Goal: Find specific page/section: Find specific page/section

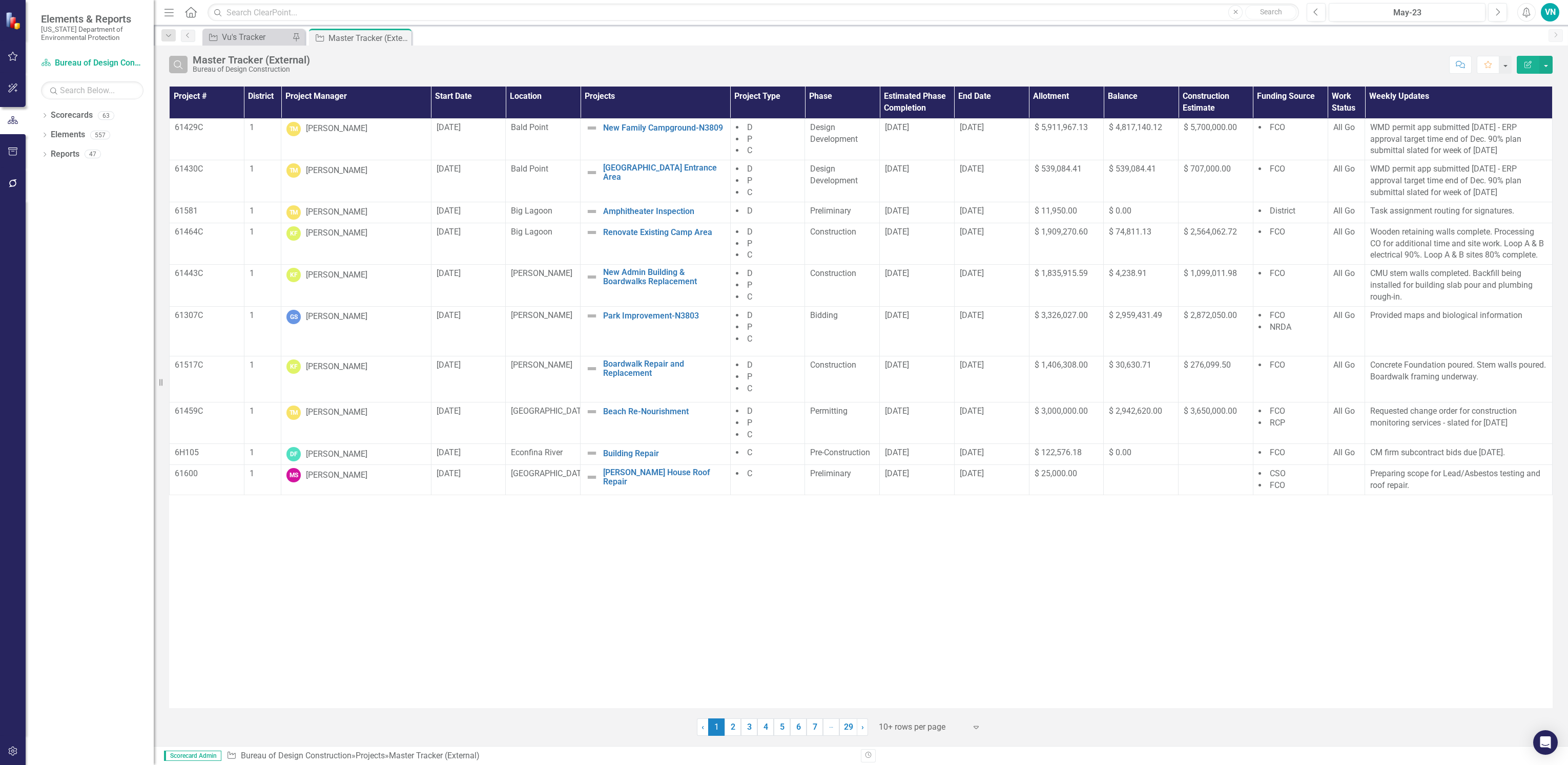
click at [184, 68] on button "Search" at bounding box center [178, 64] width 19 height 18
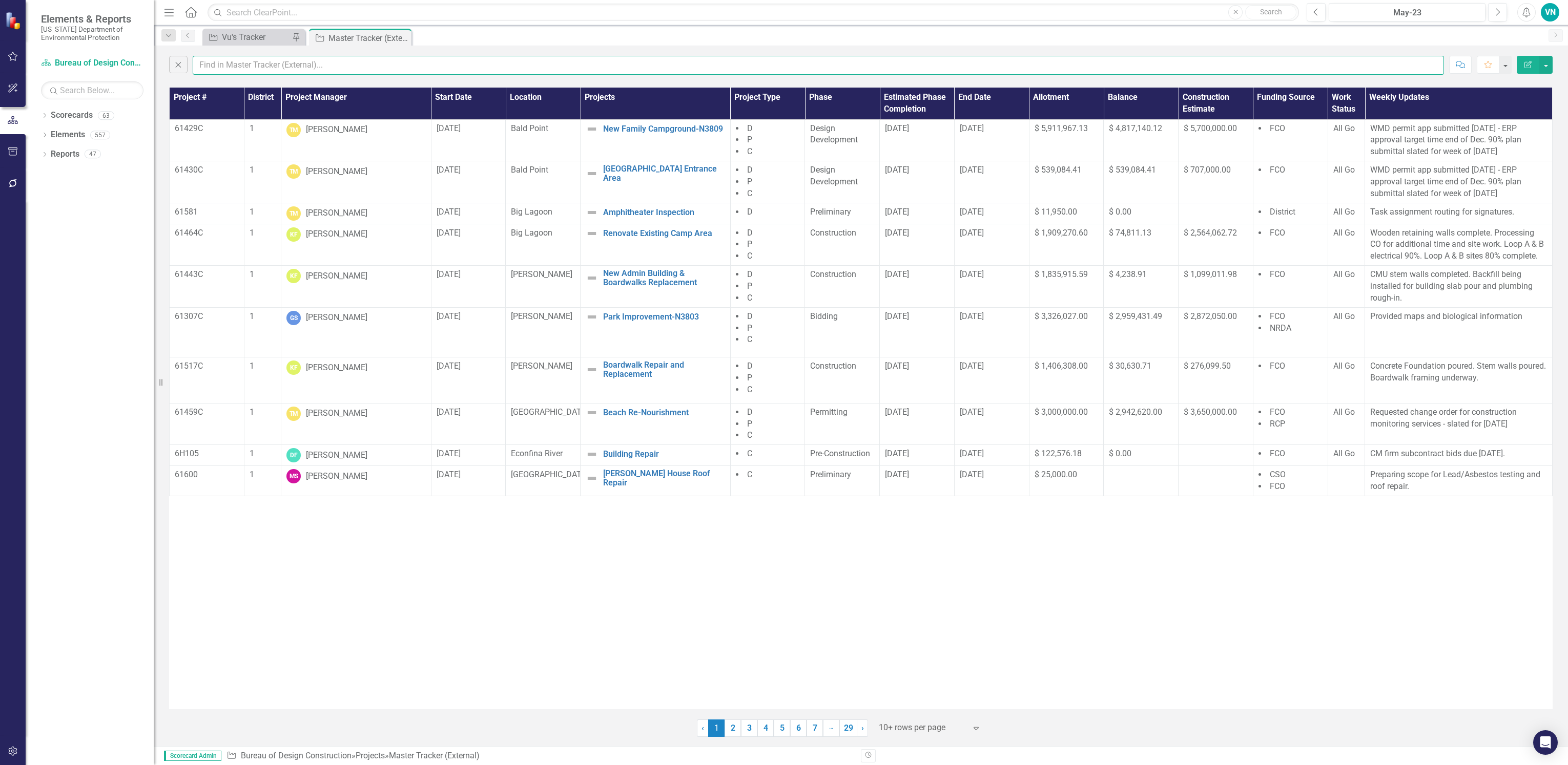
click at [229, 69] on input "text" at bounding box center [818, 65] width 1251 height 19
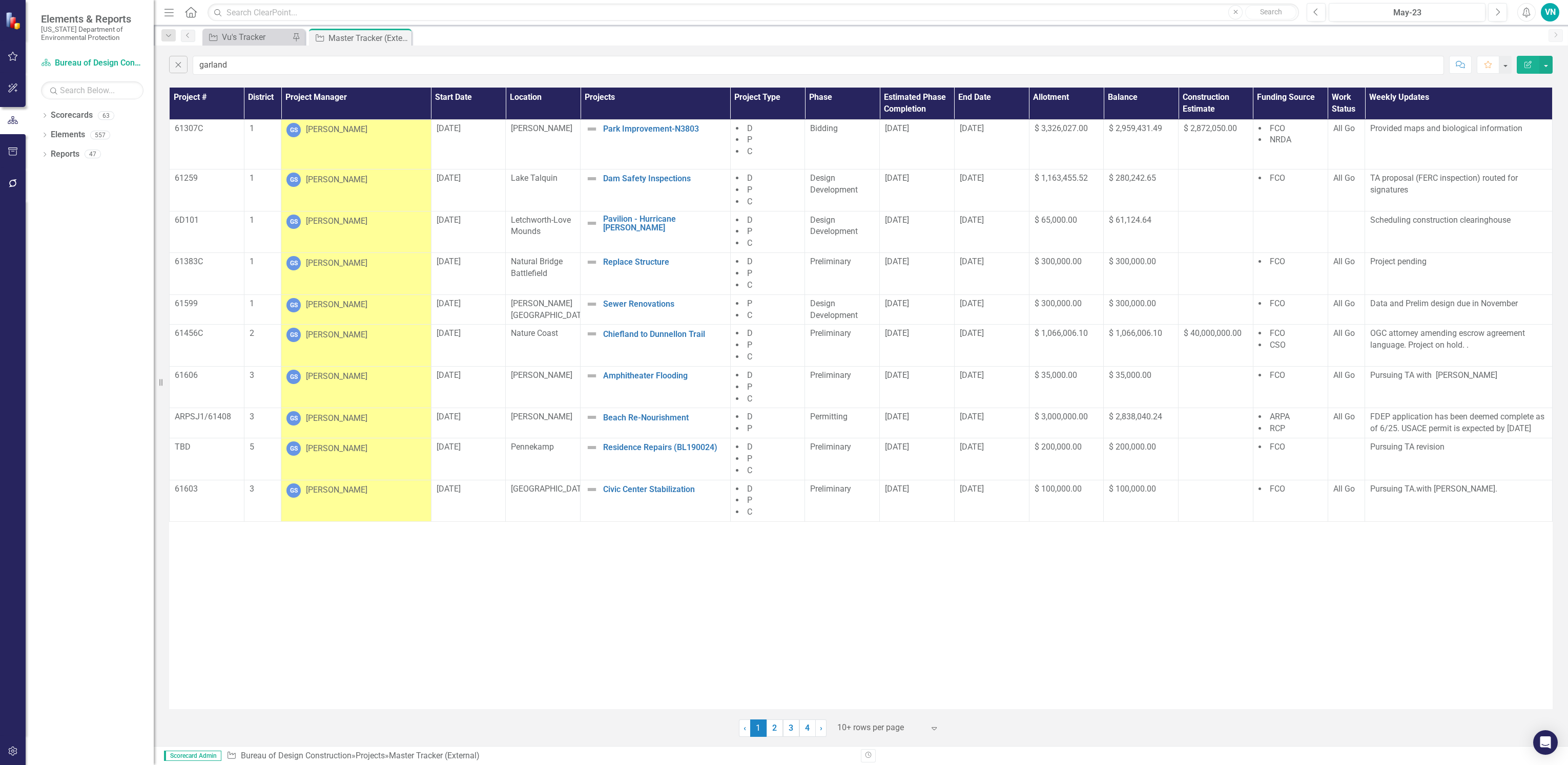
click at [851, 726] on div at bounding box center [881, 727] width 87 height 14
click at [851, 711] on div "Display All Rows" at bounding box center [891, 710] width 96 height 12
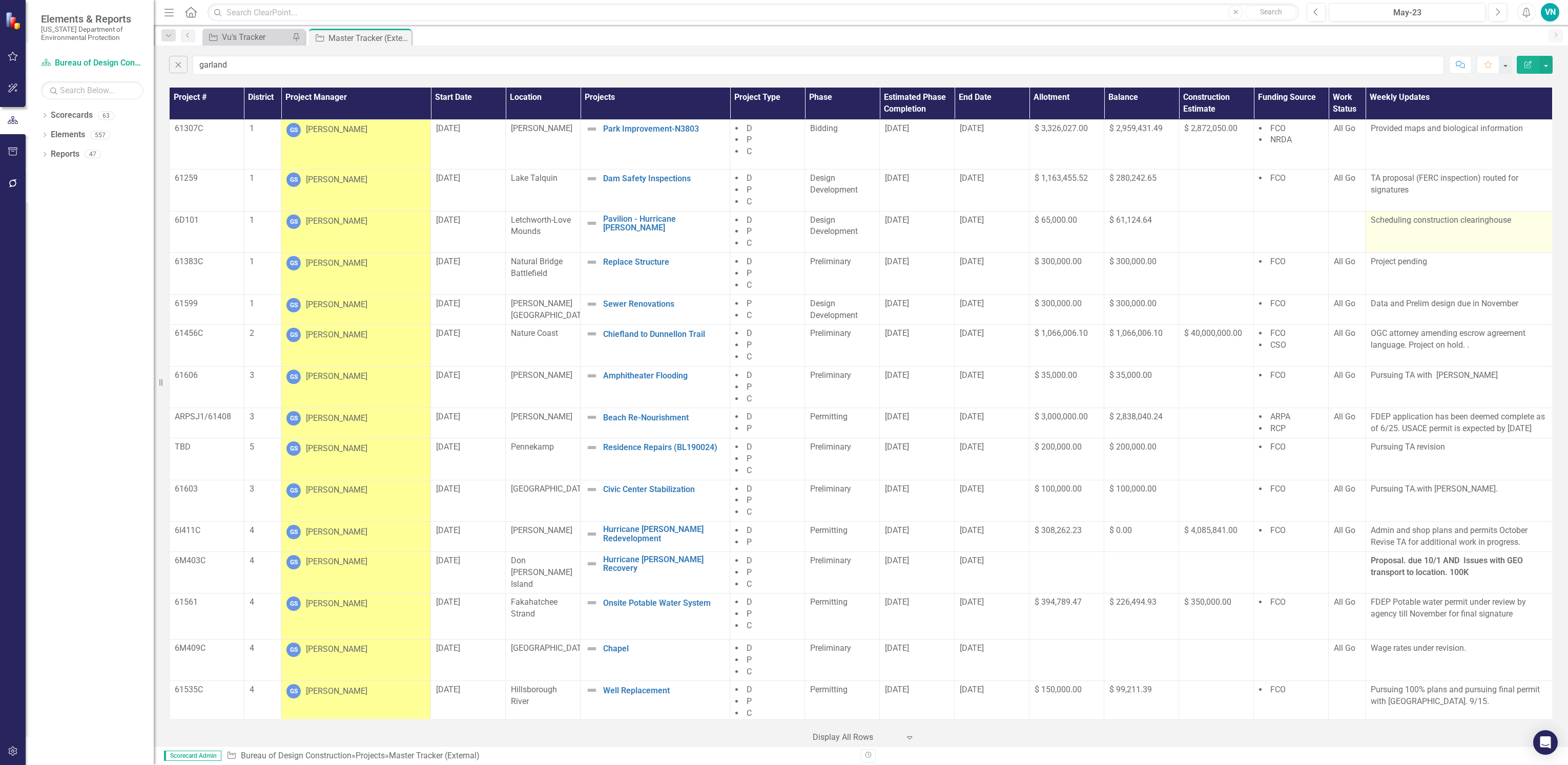
drag, startPoint x: 177, startPoint y: 220, endPoint x: 1522, endPoint y: 238, distance: 1345.1
click at [1522, 238] on tr "6D101 1 GS [PERSON_NAME] [DATE] Letchworth-Love Mounds Pavilion - Hurricane [PE…" at bounding box center [861, 232] width 1383 height 42
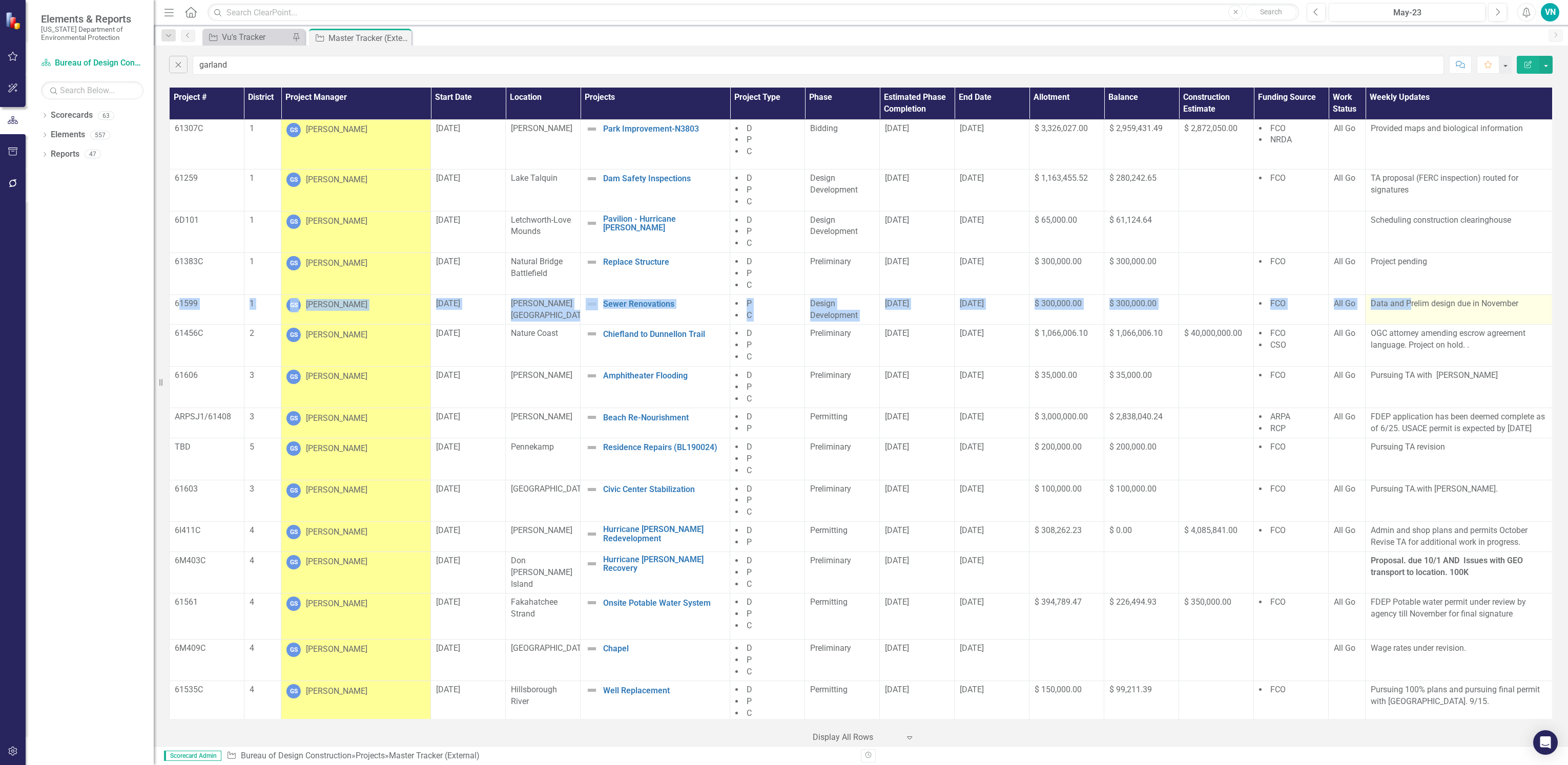
drag, startPoint x: 178, startPoint y: 305, endPoint x: 1402, endPoint y: 318, distance: 1224.1
click at [1402, 318] on tr "61599 1 GS [PERSON_NAME] [DATE] [PERSON_NAME][GEOGRAPHIC_DATA] Sewer Renovation…" at bounding box center [861, 309] width 1383 height 30
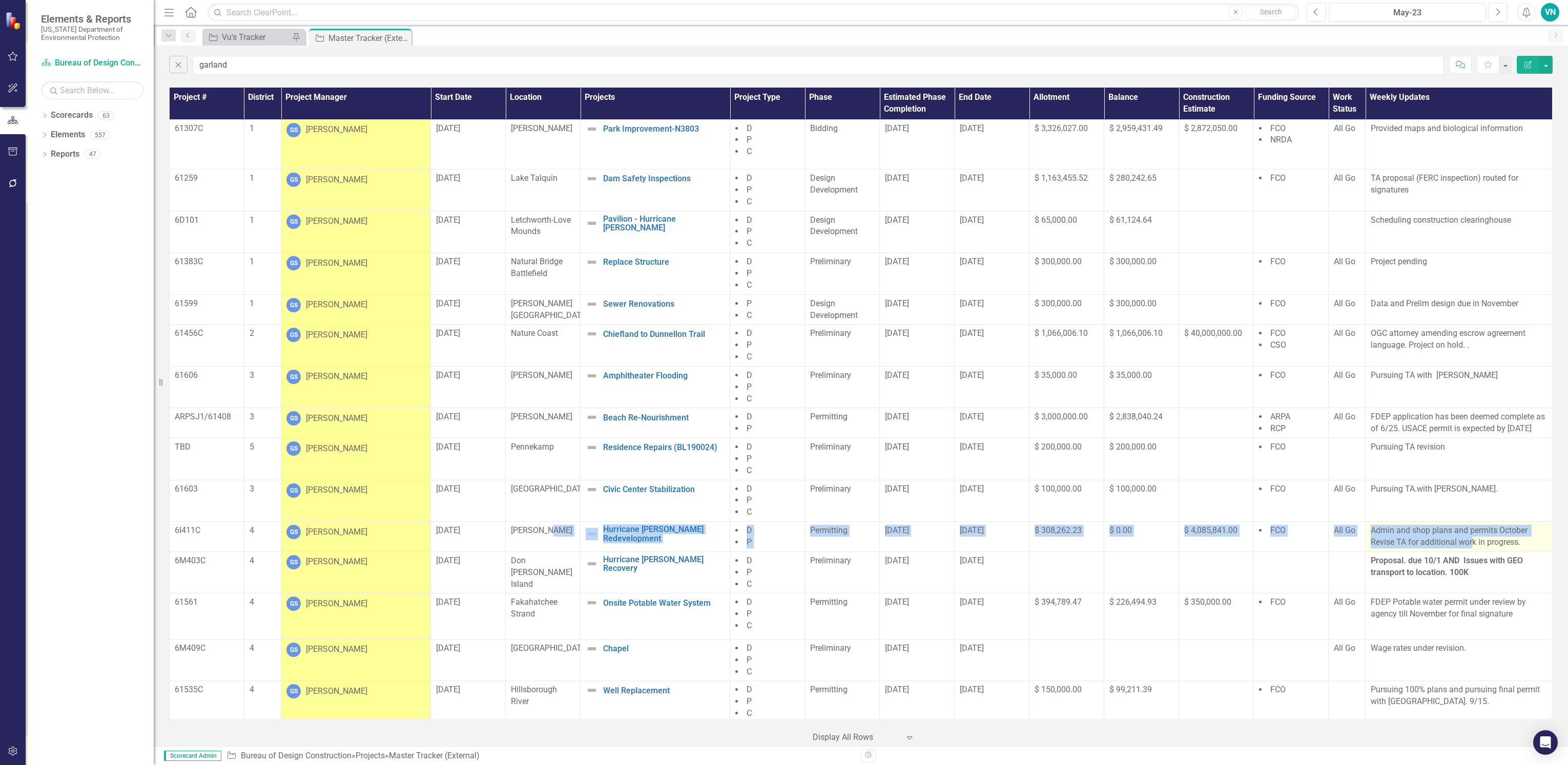
drag, startPoint x: 540, startPoint y: 547, endPoint x: 1465, endPoint y: 551, distance: 925.0
click at [1465, 551] on tr "6I411C 4 GS [PERSON_NAME] [DATE] [PERSON_NAME] Hurricane [PERSON_NAME] Redevelo…" at bounding box center [861, 536] width 1383 height 30
click at [594, 303] on img at bounding box center [592, 304] width 13 height 13
drag, startPoint x: 508, startPoint y: 572, endPoint x: 1532, endPoint y: 584, distance: 1024.1
click at [1532, 584] on tr "6M403C 4 GS [PERSON_NAME] [DATE] Don [PERSON_NAME] Island Hurricane [PERSON_NAM…" at bounding box center [861, 572] width 1383 height 42
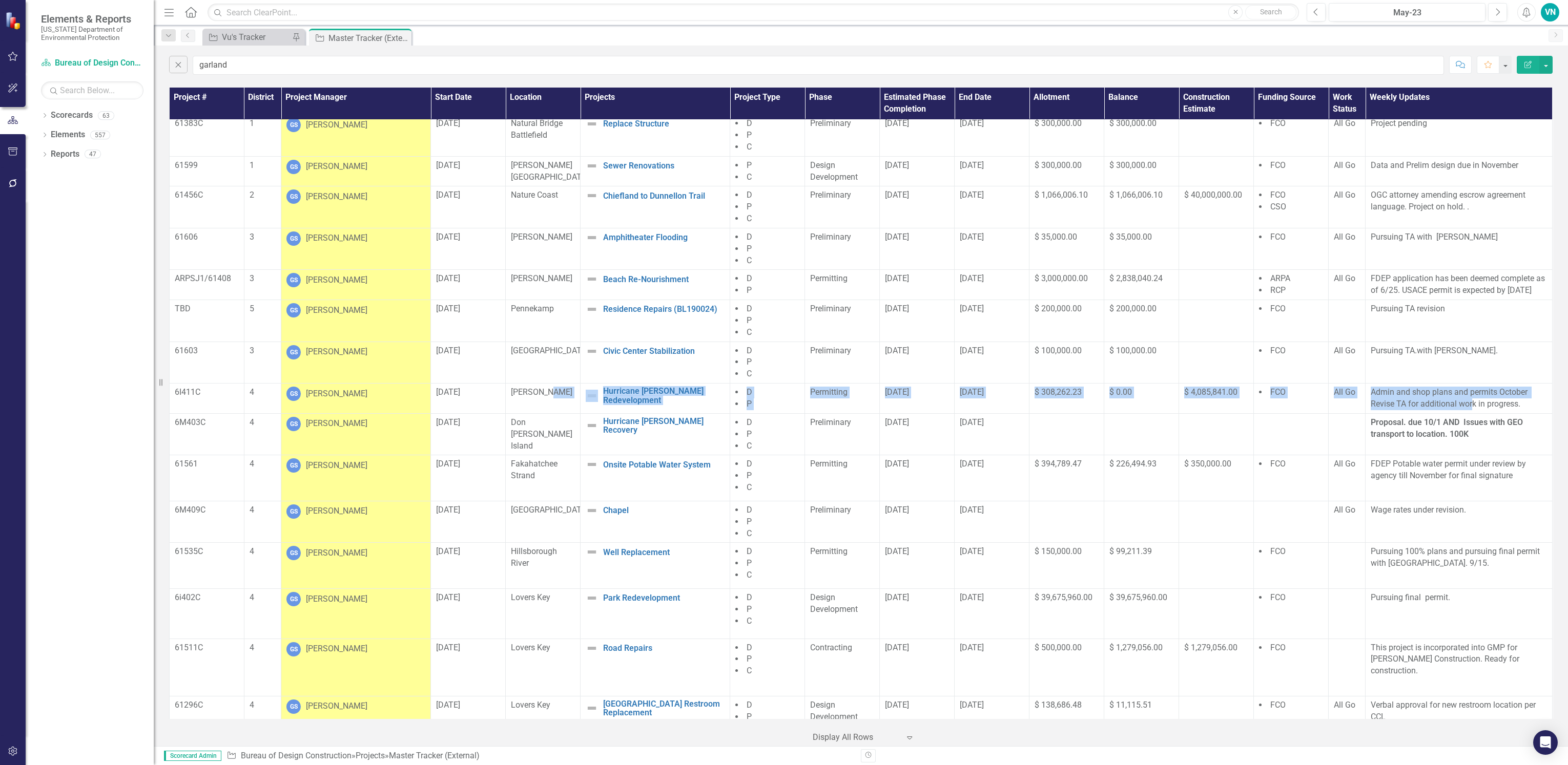
scroll to position [154, 0]
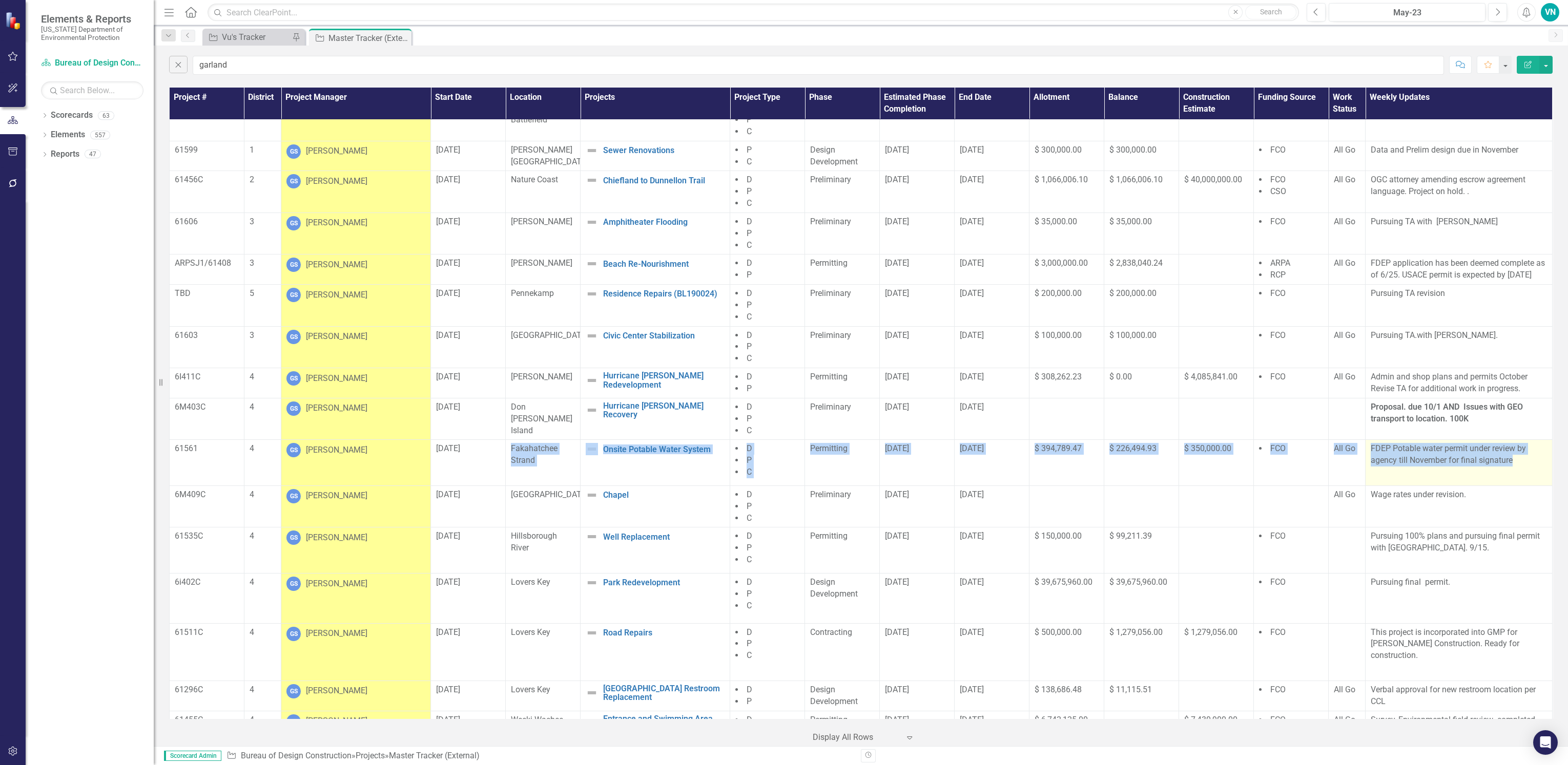
drag, startPoint x: 509, startPoint y: 465, endPoint x: 1513, endPoint y: 478, distance: 1004.1
click at [1513, 478] on tr "61561 4 GS [PERSON_NAME] [DATE] Fakahatchee Strand Onsite Potable Water System …" at bounding box center [861, 462] width 1383 height 46
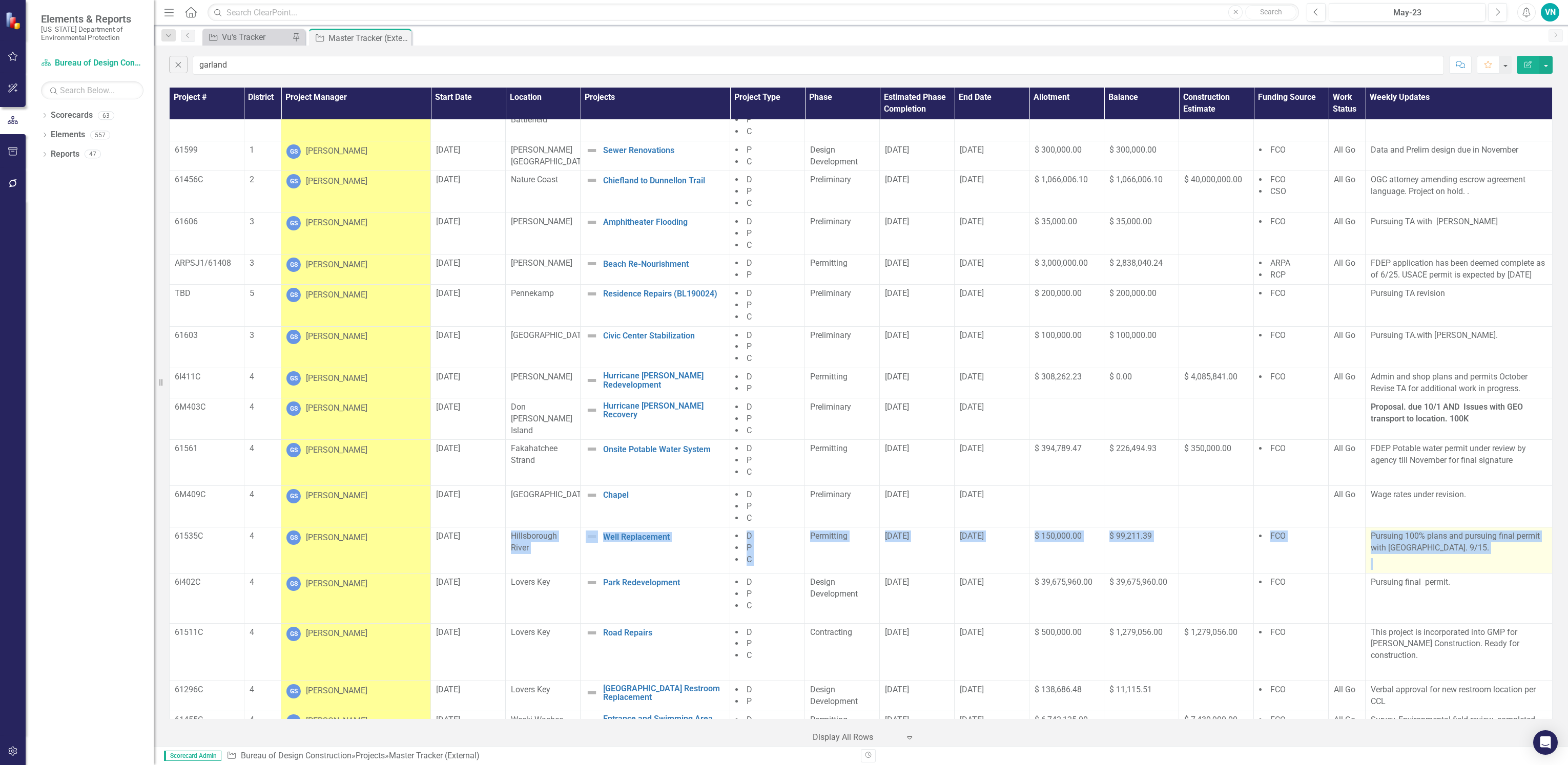
drag, startPoint x: 510, startPoint y: 550, endPoint x: 1493, endPoint y: 570, distance: 983.2
click at [1493, 570] on tr "61535C 4 GS [PERSON_NAME] [DATE] Hillsborough River Well Replacement Edit Edit …" at bounding box center [861, 550] width 1383 height 46
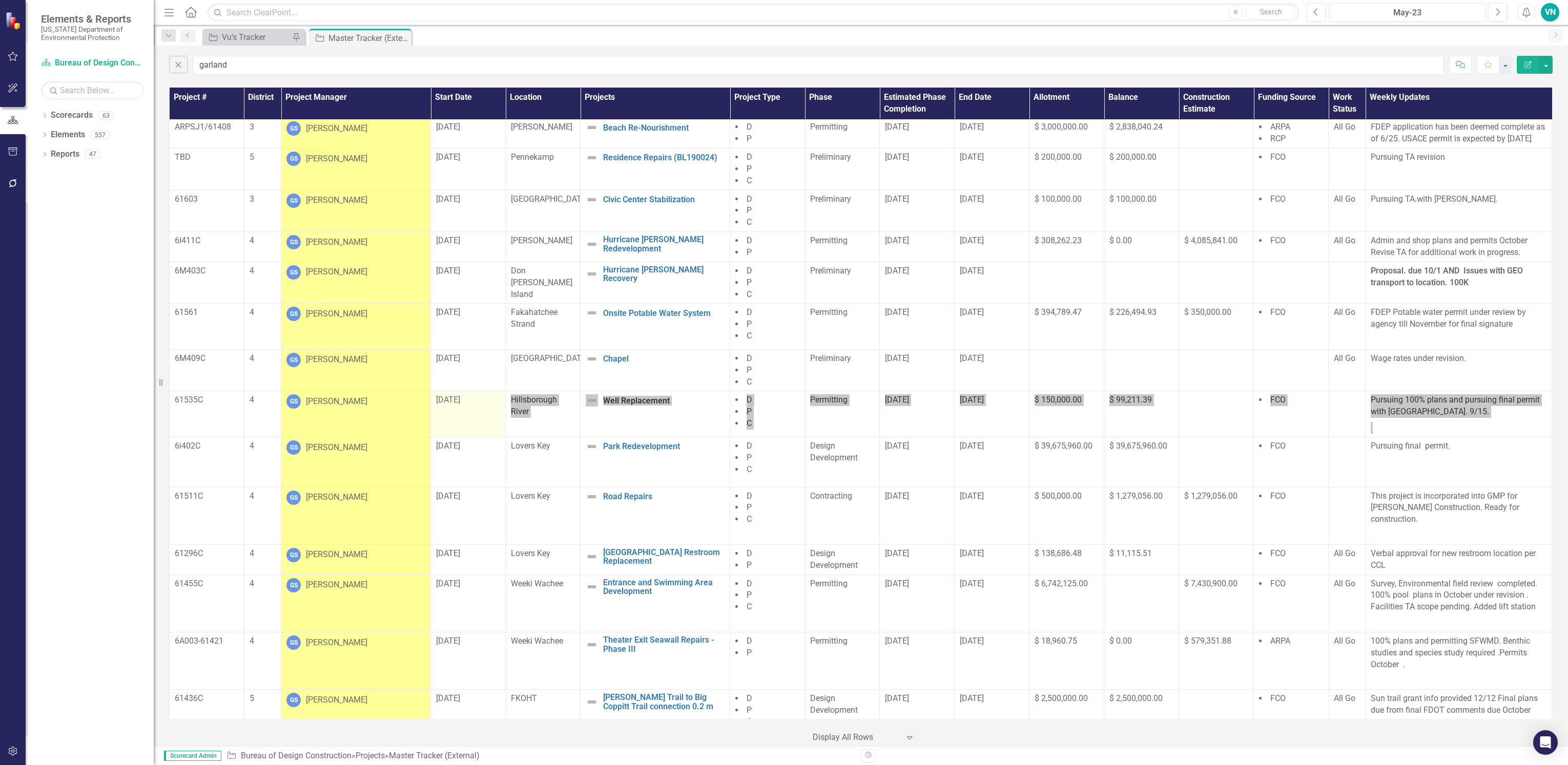
scroll to position [307, 0]
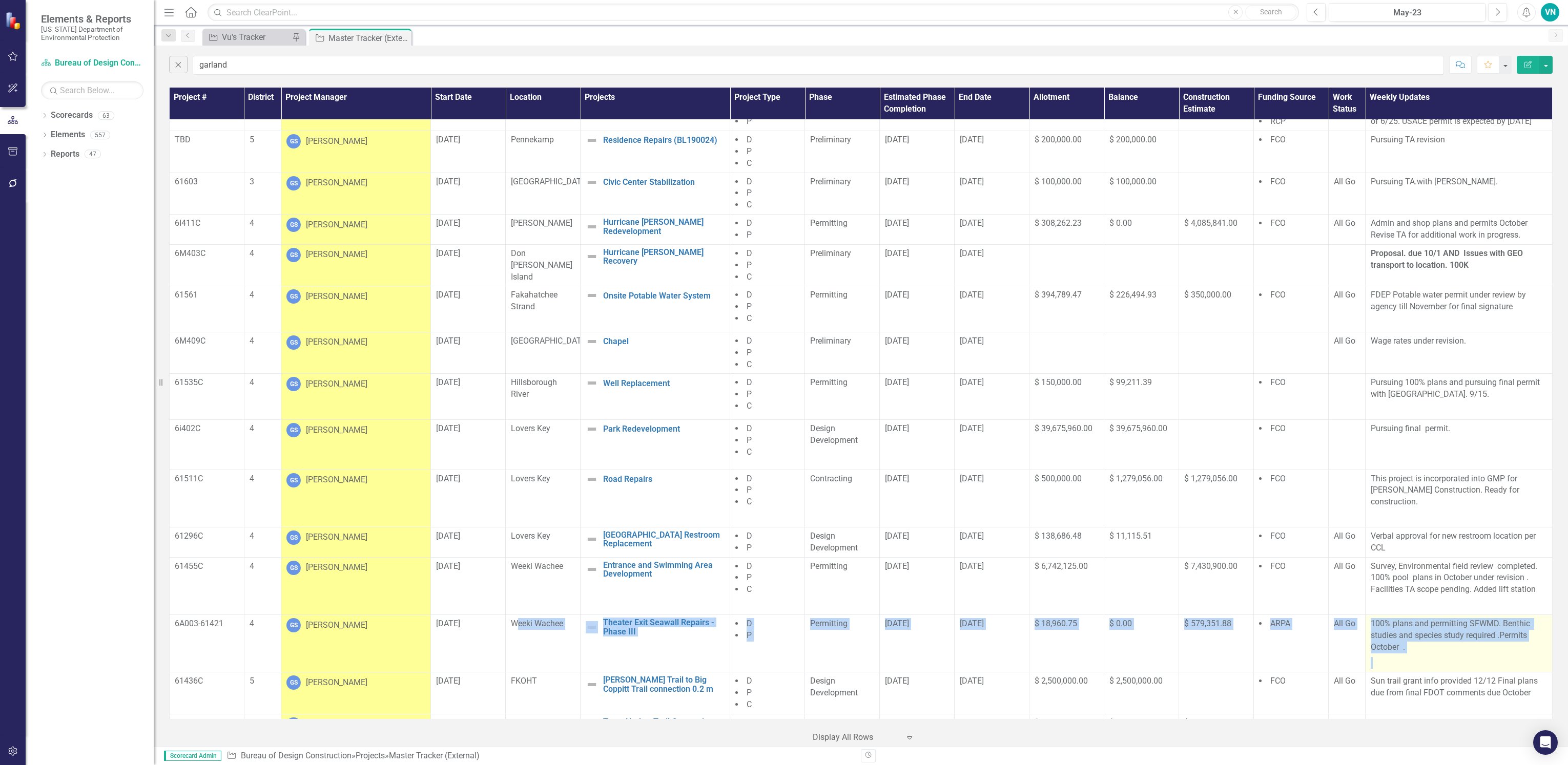
drag, startPoint x: 509, startPoint y: 623, endPoint x: 1458, endPoint y: 659, distance: 949.7
click at [1458, 659] on tr "6A003-61421 4 GS [PERSON_NAME] [DATE] Weeki Wachee Theater Exit Seawall Repairs…" at bounding box center [861, 643] width 1383 height 58
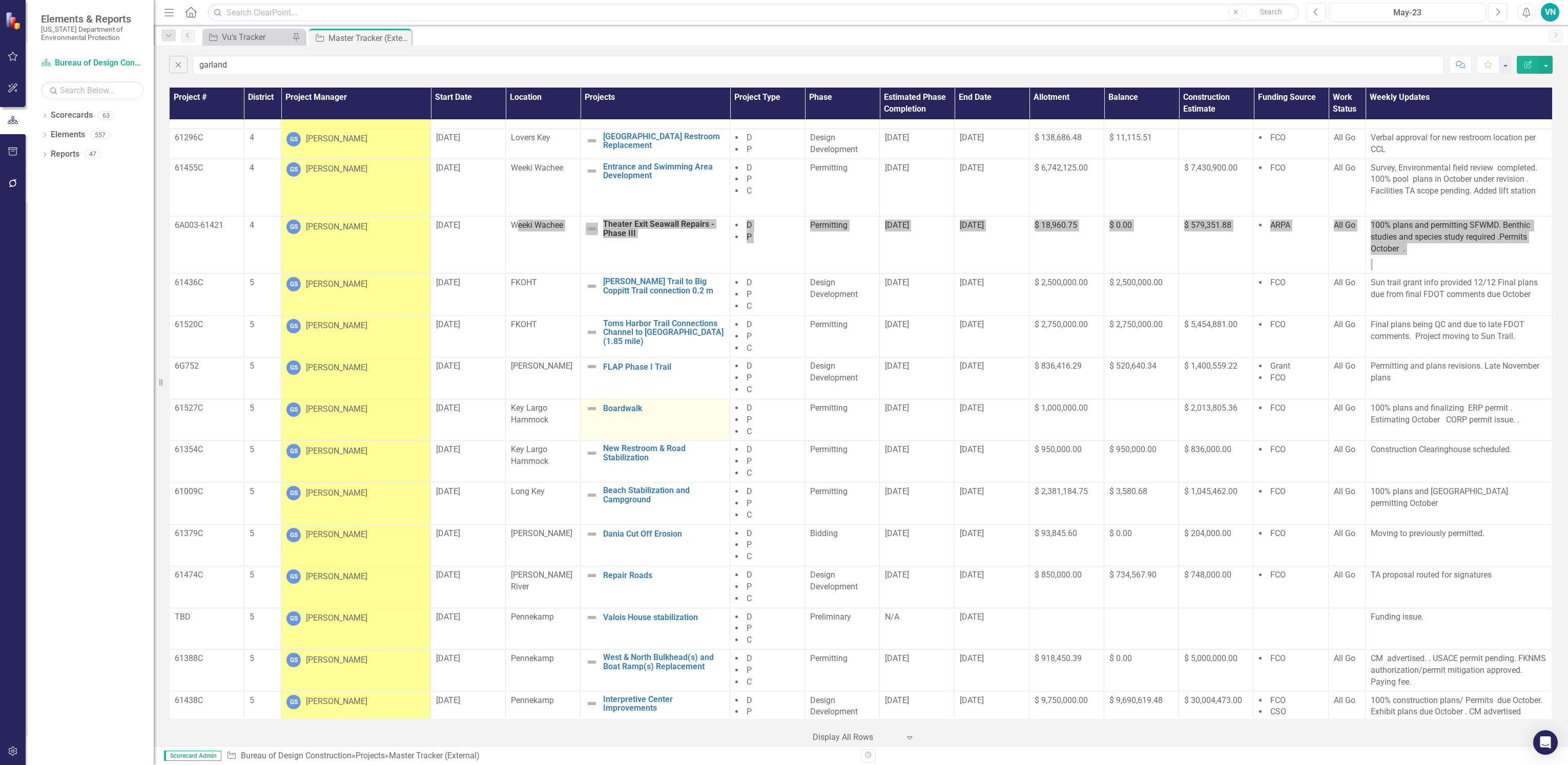
scroll to position [767, 0]
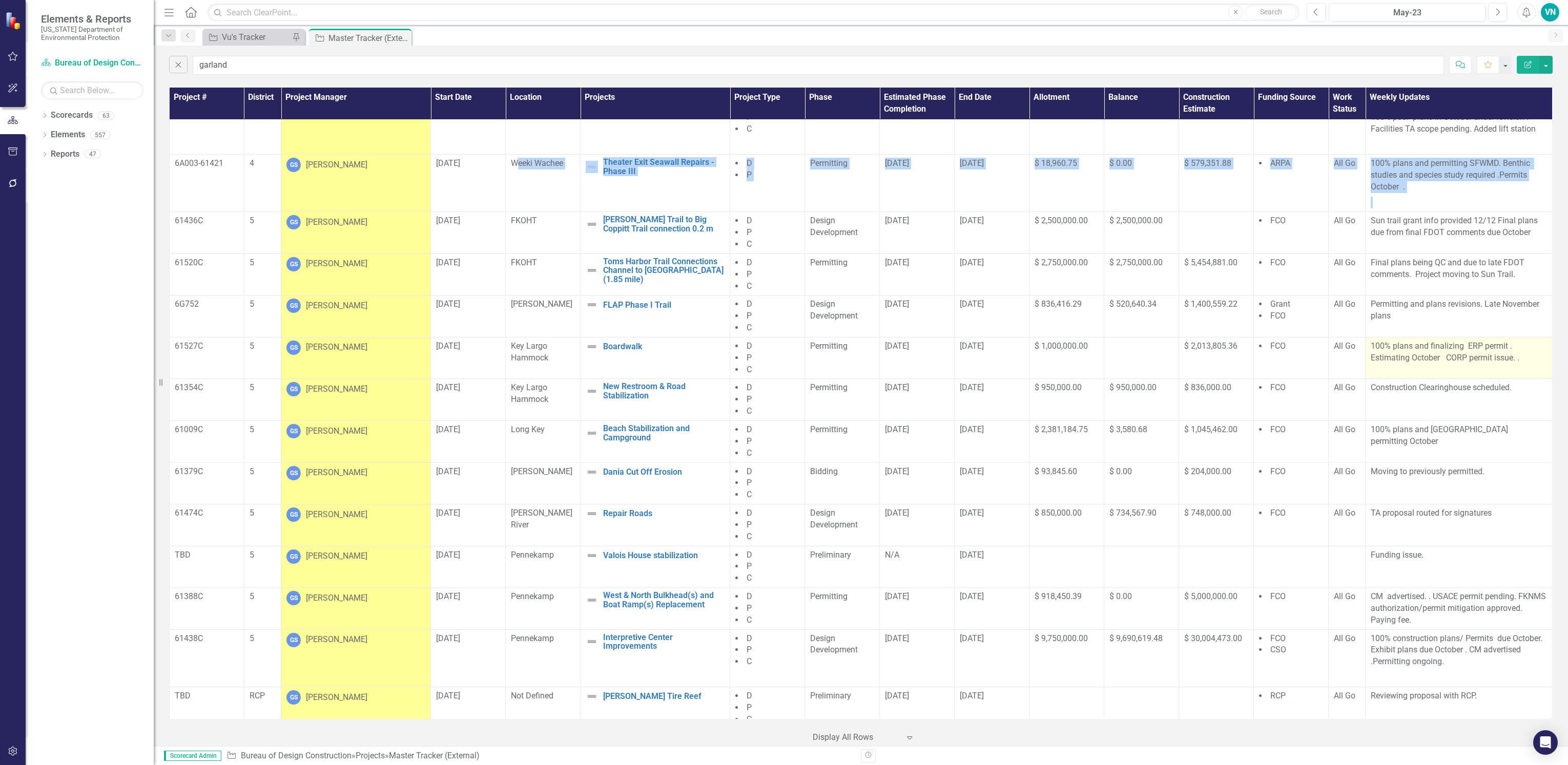
drag, startPoint x: 506, startPoint y: 346, endPoint x: 1526, endPoint y: 358, distance: 1020.1
click at [1526, 358] on tr "61527C 5 GS [PERSON_NAME] [DATE] Key Largo Hammock Boardwalk Edit Edit Project …" at bounding box center [861, 357] width 1383 height 42
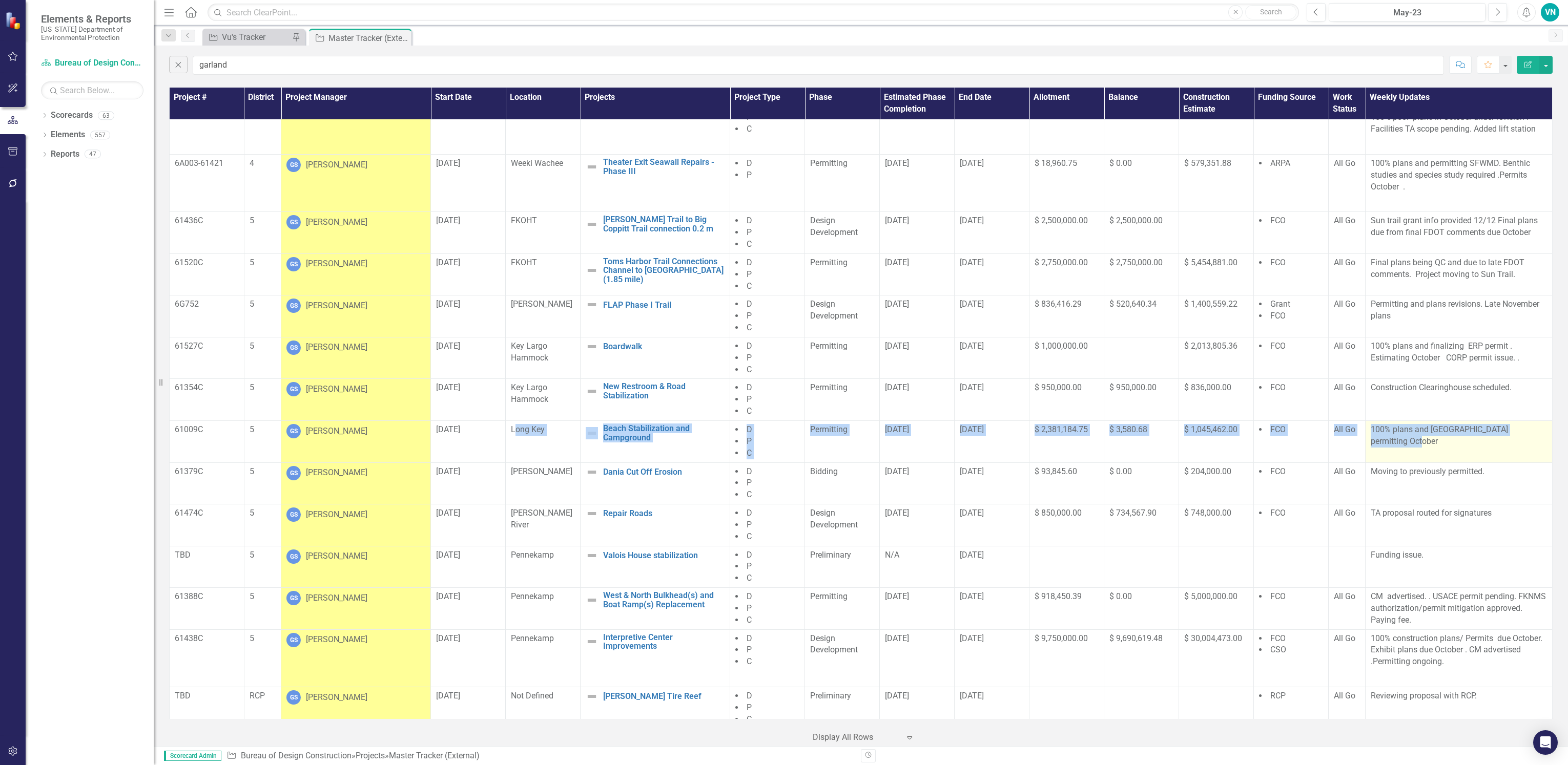
drag, startPoint x: 512, startPoint y: 434, endPoint x: 1406, endPoint y: 442, distance: 894.0
click at [1406, 442] on tr "61009C 5 GS [PERSON_NAME] [DATE] Long Key Beach Stabilization and Campground Ed…" at bounding box center [861, 441] width 1383 height 42
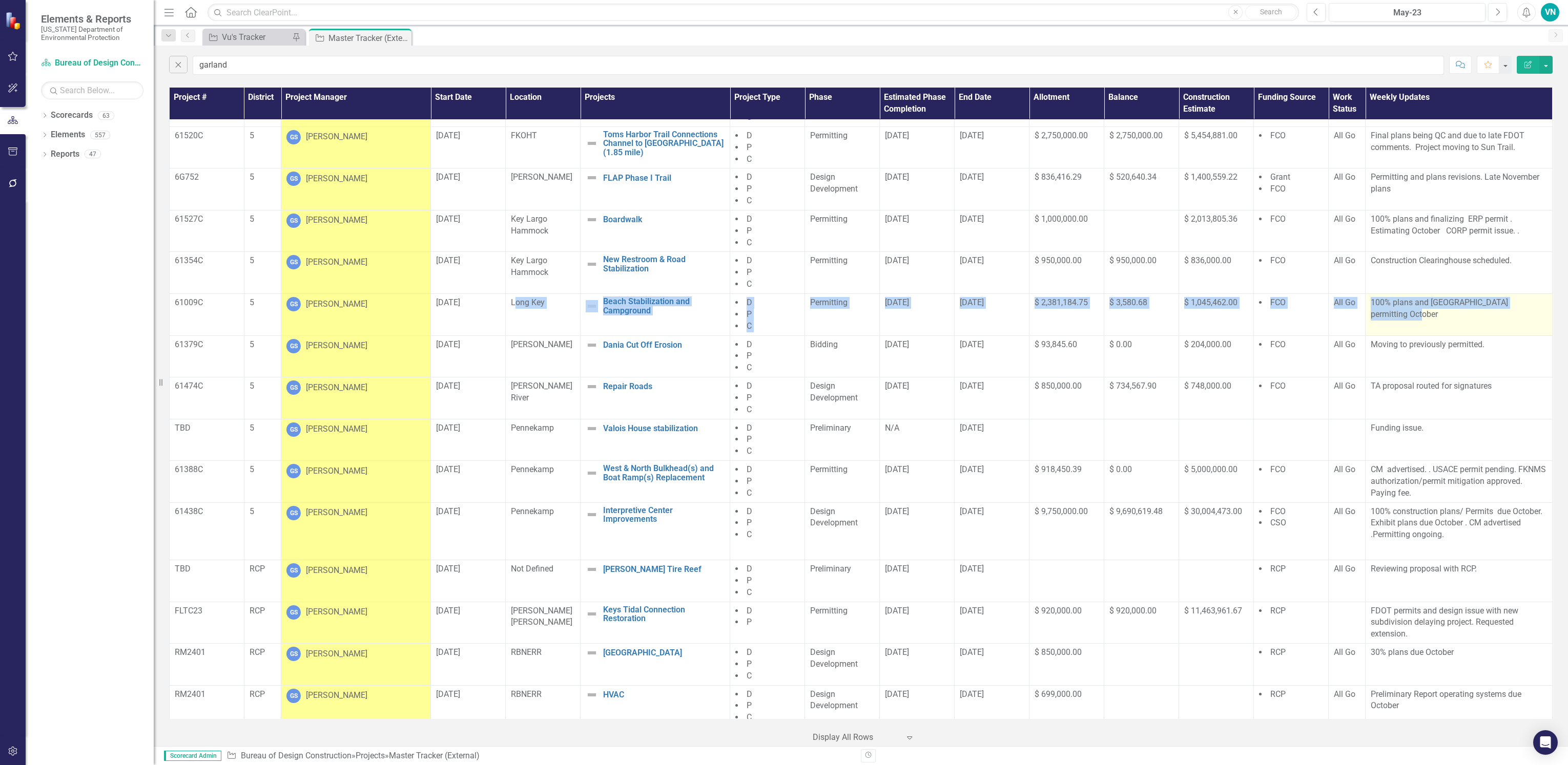
scroll to position [921, 0]
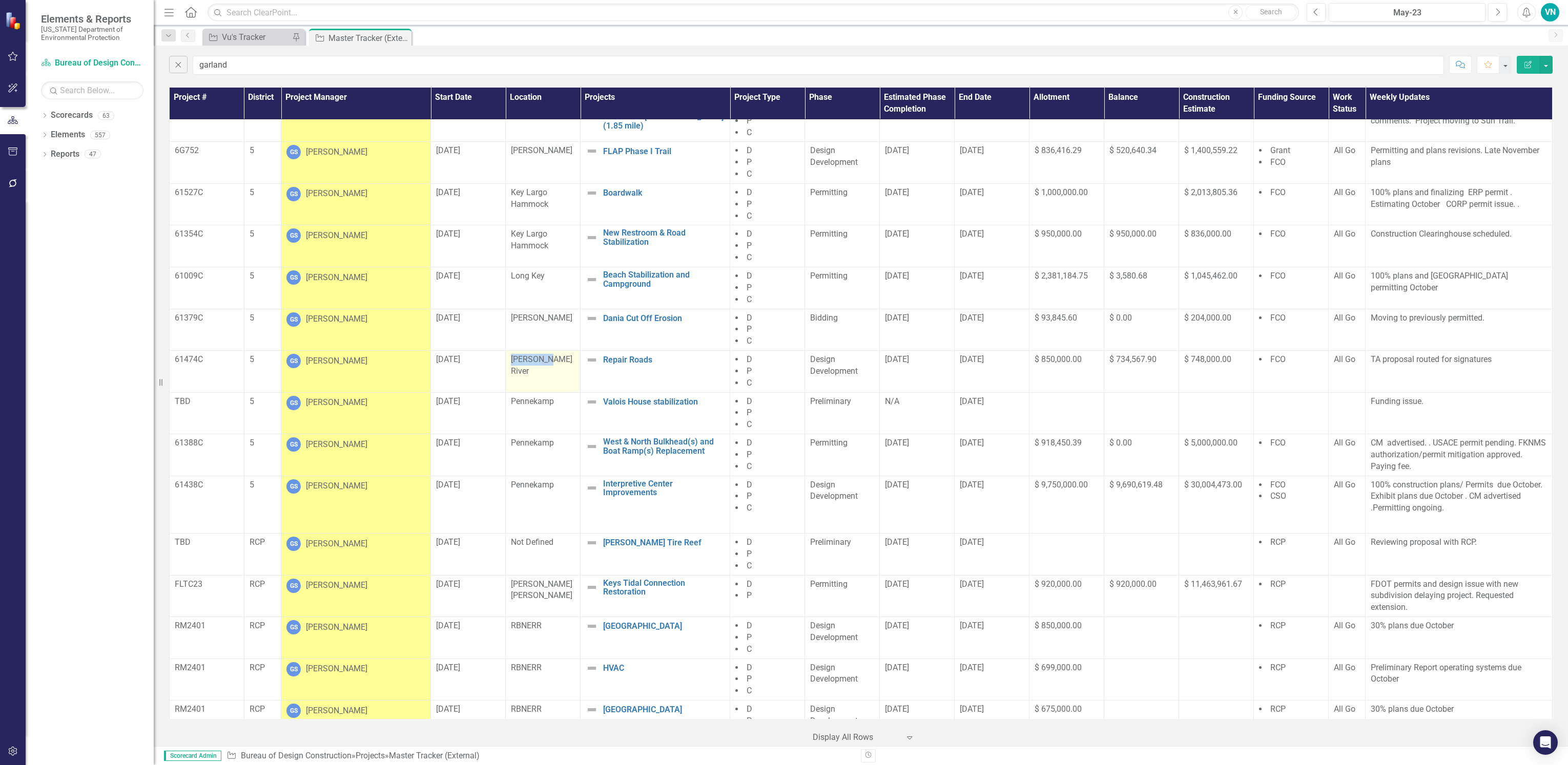
drag, startPoint x: 509, startPoint y: 362, endPoint x: 540, endPoint y: 361, distance: 31.0
click at [540, 361] on span "[PERSON_NAME] River" at bounding box center [541, 365] width 61 height 21
drag, startPoint x: 540, startPoint y: 361, endPoint x: 512, endPoint y: 409, distance: 55.6
click at [512, 408] on div "Pennekamp" at bounding box center [543, 402] width 64 height 12
drag, startPoint x: 509, startPoint y: 407, endPoint x: 1447, endPoint y: 413, distance: 938.0
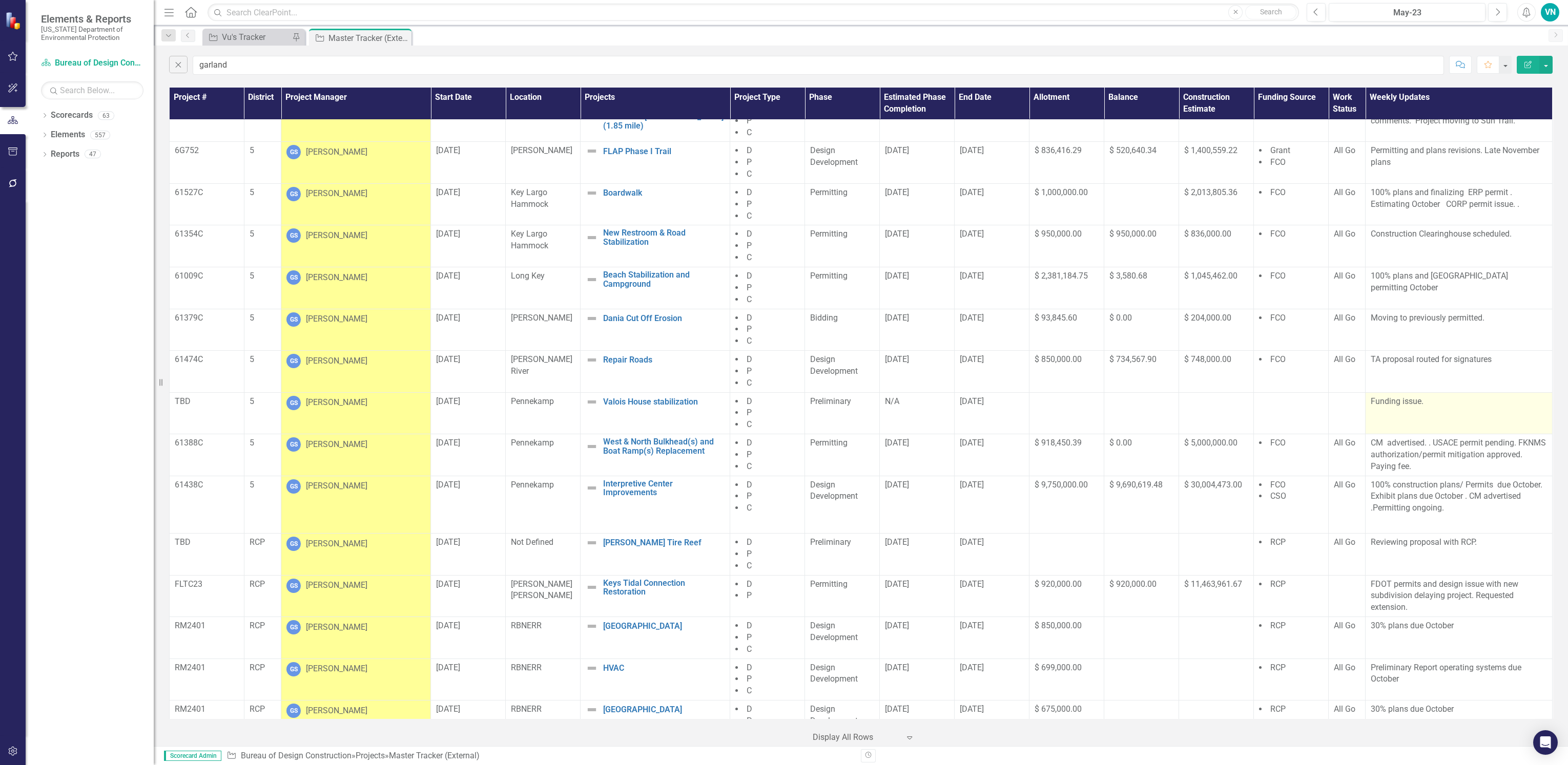
click at [1447, 413] on tr "TBD 5 GS [PERSON_NAME] [DATE] [PERSON_NAME] House stabilization Edit Edit Proje…" at bounding box center [861, 413] width 1383 height 42
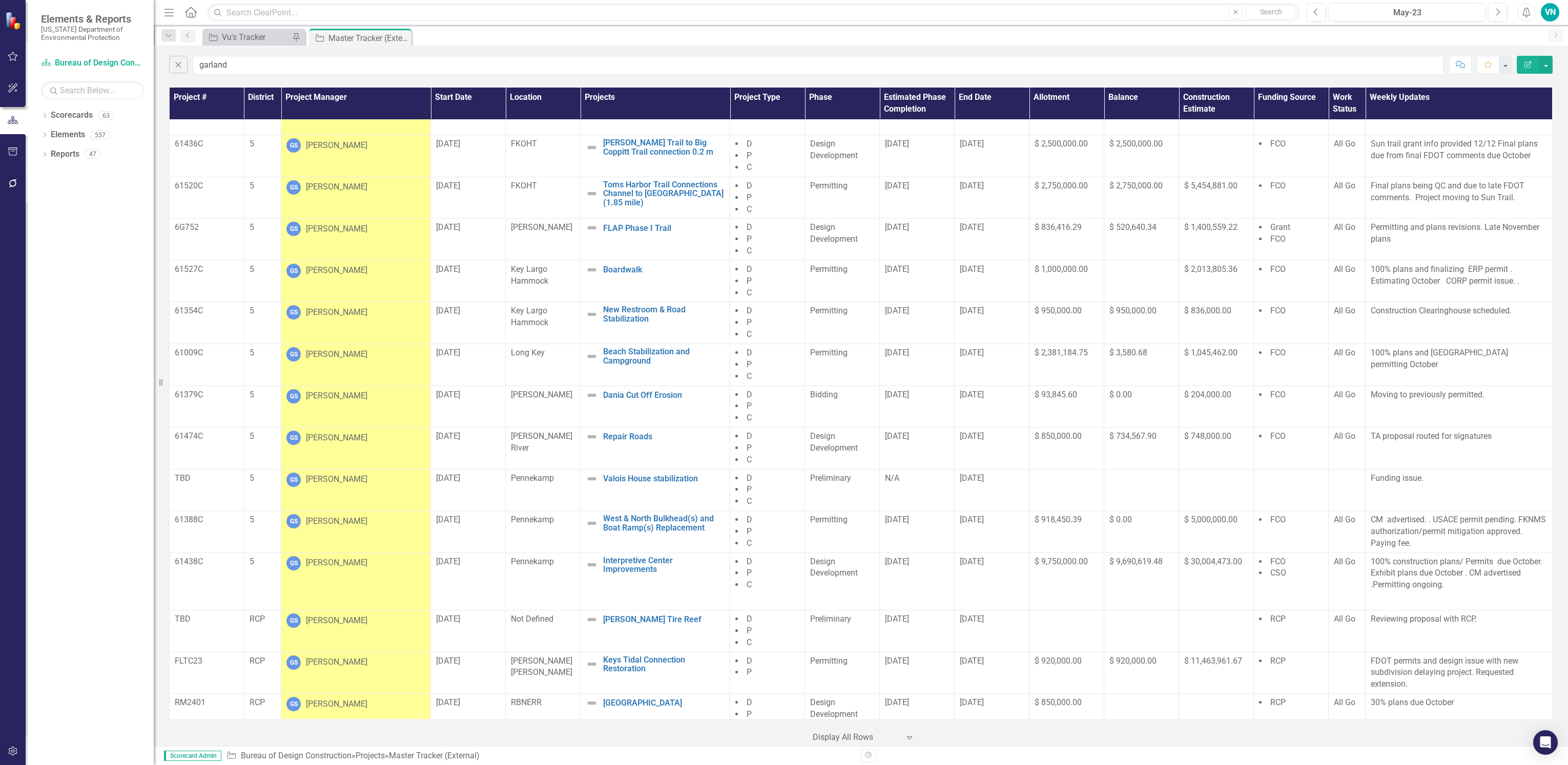
scroll to position [642, 0]
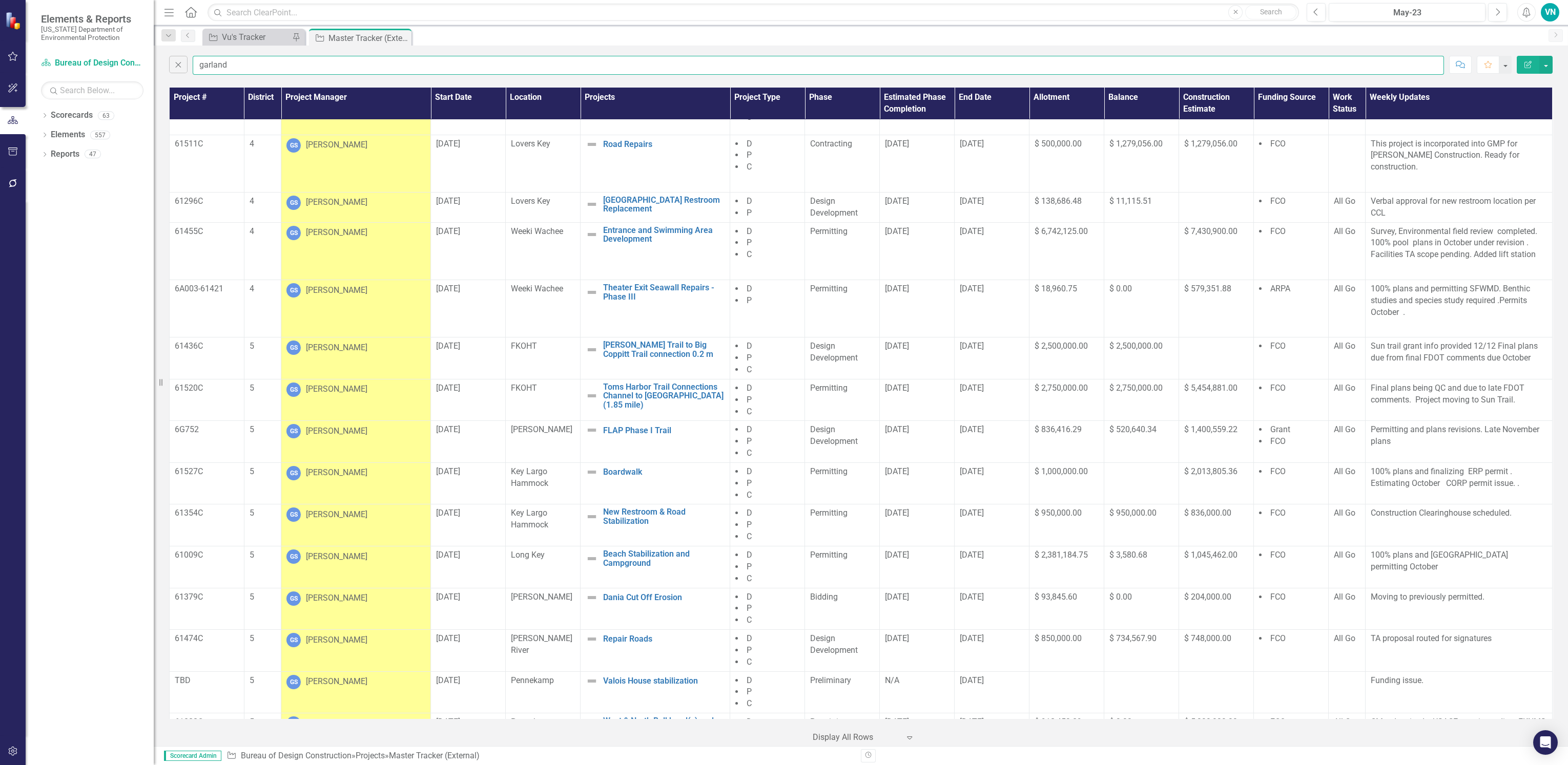
drag, startPoint x: 249, startPoint y: 69, endPoint x: 201, endPoint y: 73, distance: 48.2
click at [201, 73] on input "garland" at bounding box center [818, 65] width 1251 height 19
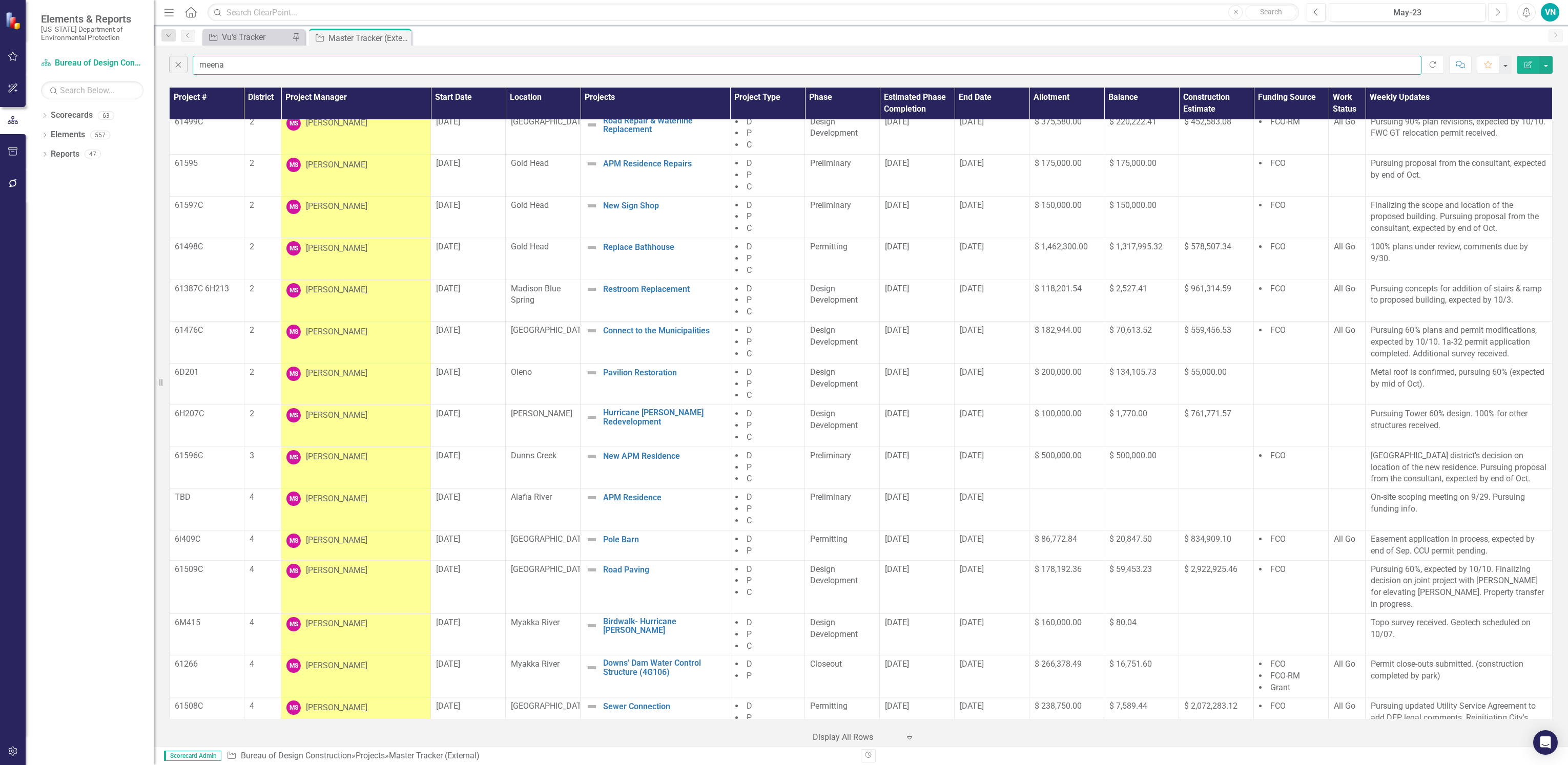
scroll to position [0, 0]
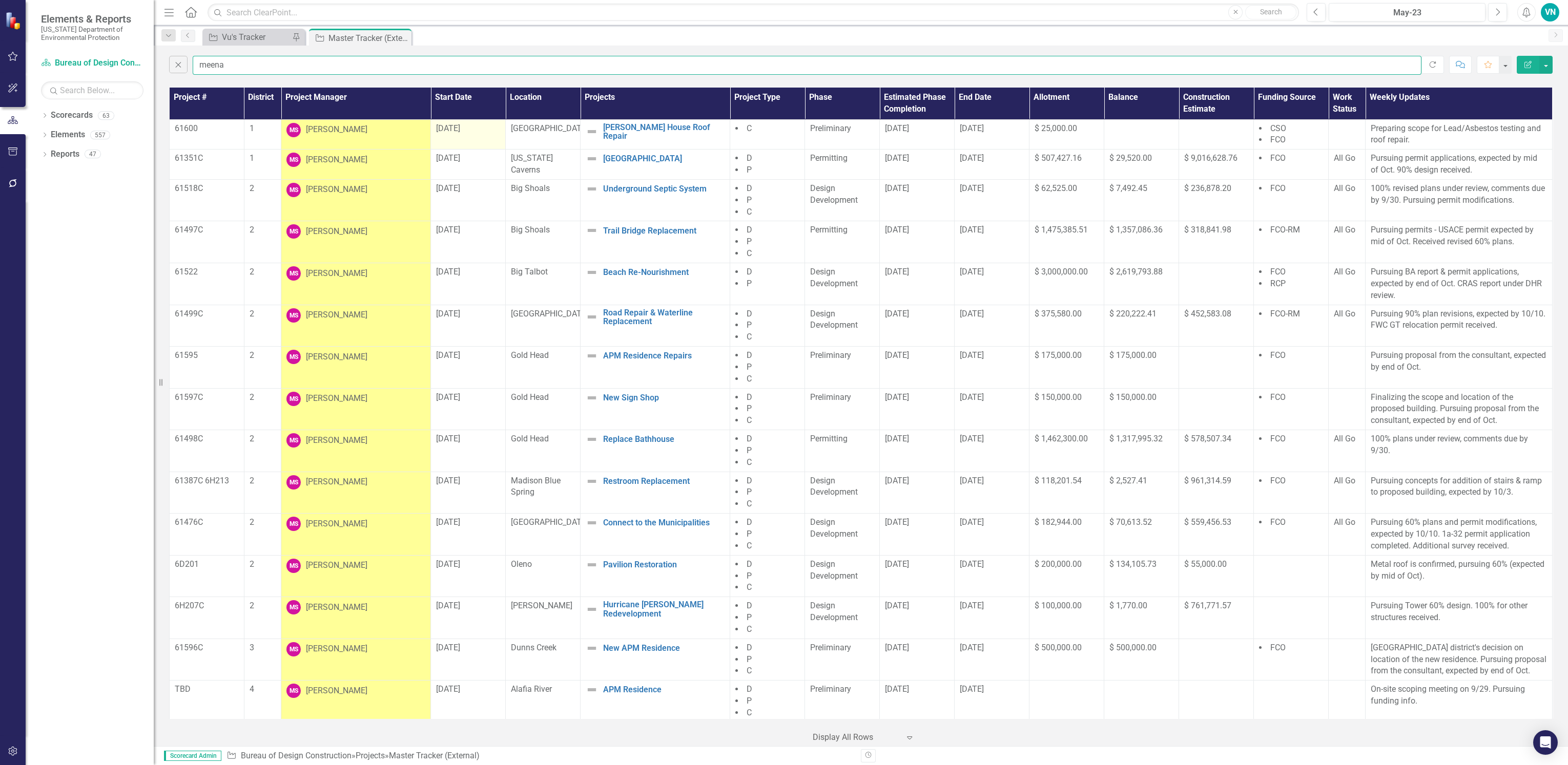
type input "meena"
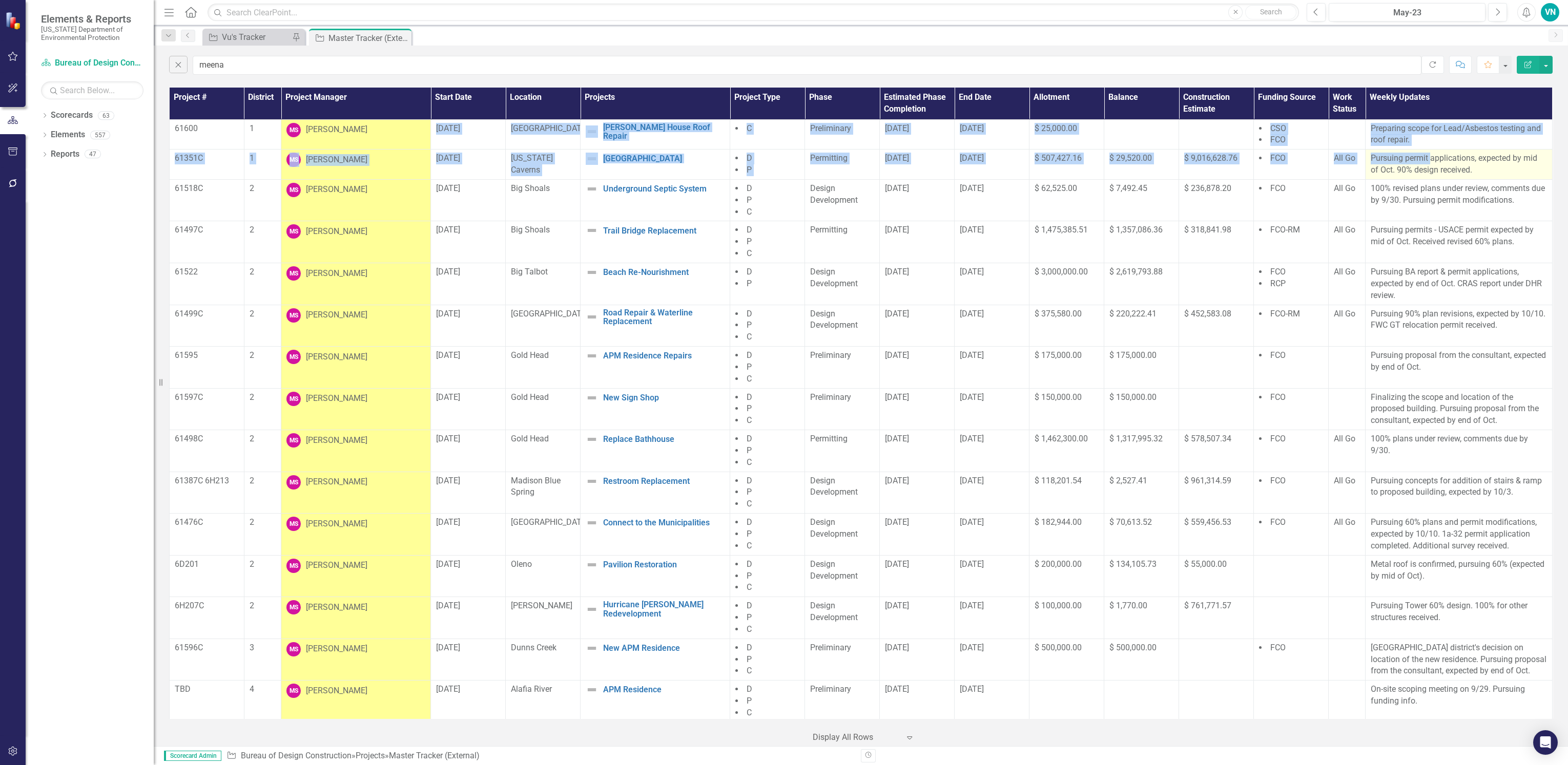
drag, startPoint x: 433, startPoint y: 129, endPoint x: 1419, endPoint y: 152, distance: 986.3
click at [1419, 152] on tbody "61600 1 [PERSON_NAME] [DATE][GEOGRAPHIC_DATA][PERSON_NAME] Roof Repair Edit Edi…" at bounding box center [861, 640] width 1383 height 1042
click at [500, 159] on td "[DATE]" at bounding box center [468, 164] width 75 height 30
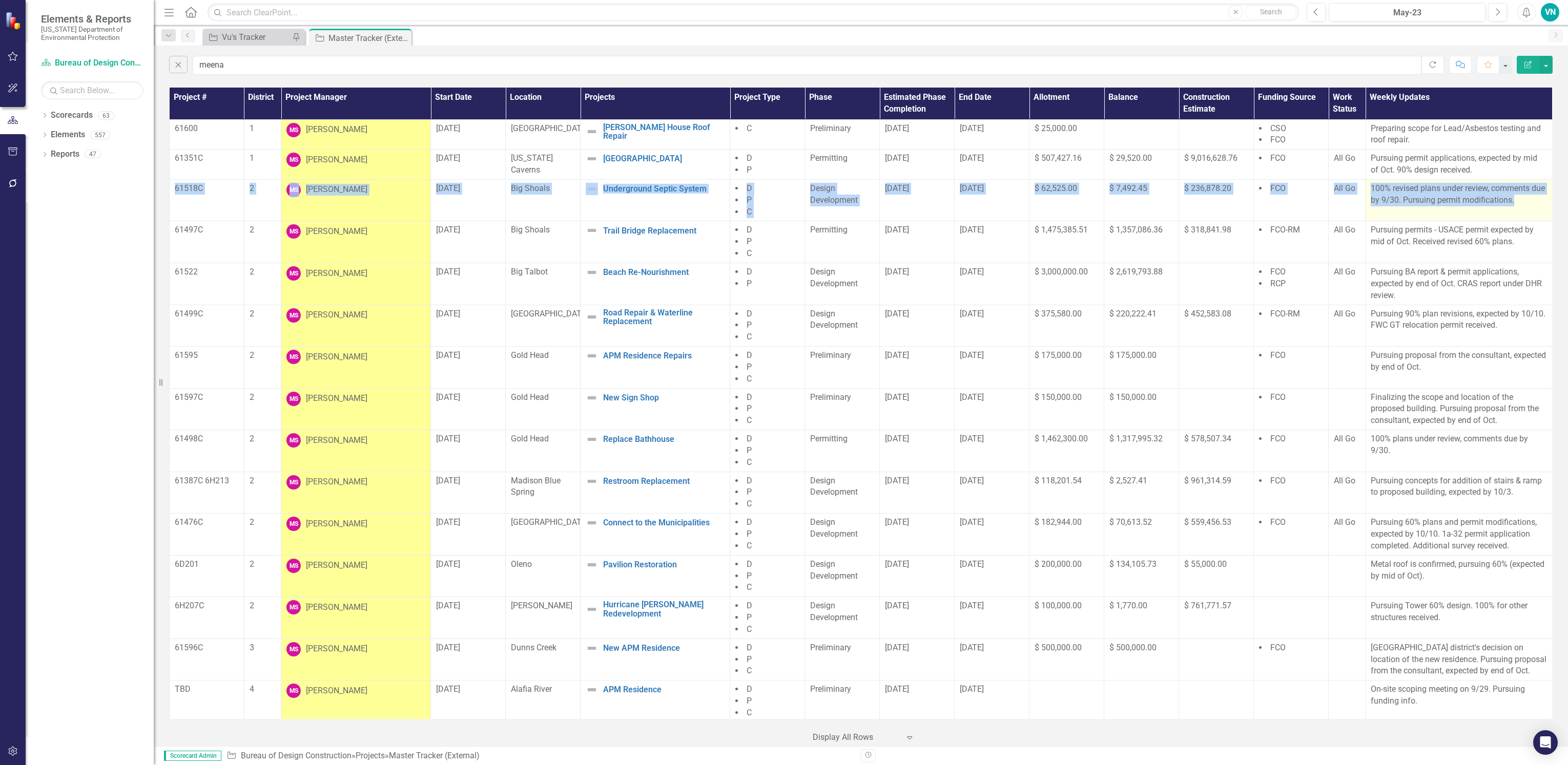
drag, startPoint x: 173, startPoint y: 189, endPoint x: 1527, endPoint y: 196, distance: 1354.0
click at [1527, 196] on tr "61518C 2 [PERSON_NAME] [DATE] Big Shoals Underground Septic System Edit Edit Pr…" at bounding box center [861, 200] width 1383 height 42
